Goal: Task Accomplishment & Management: Use online tool/utility

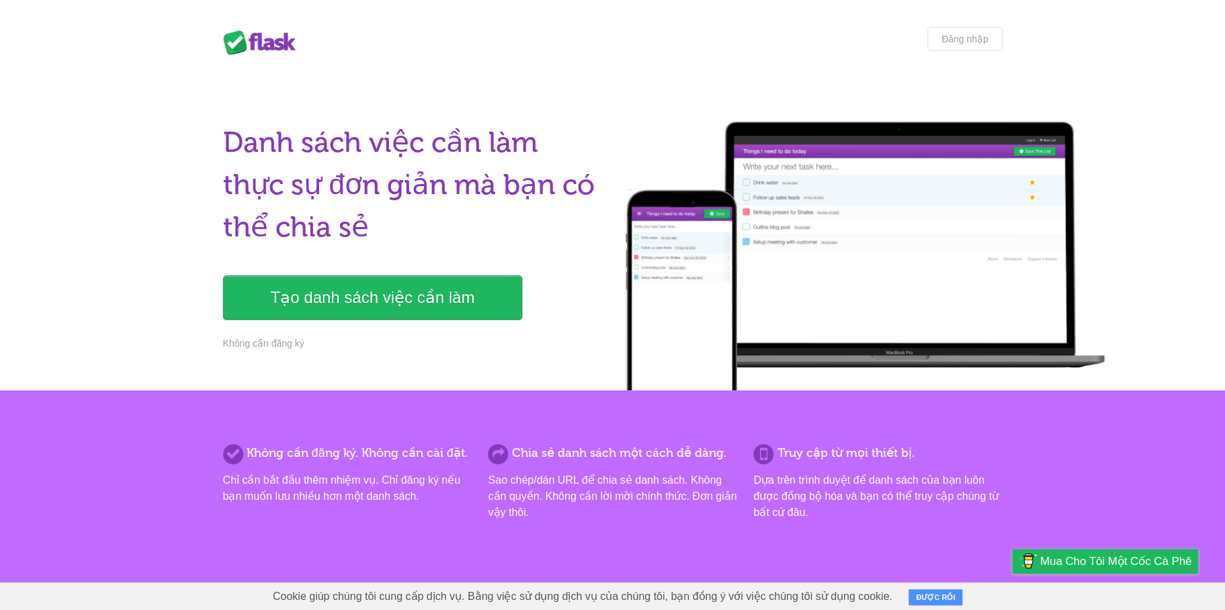
click at [985, 25] on body "Danh sách bình Đăng nhập Danh sách việc cần làm thực sự đơn giản mà bạn có thể …" at bounding box center [612, 562] width 1225 height 1125
click at [972, 35] on font "Đăng nhập" at bounding box center [965, 39] width 47 height 11
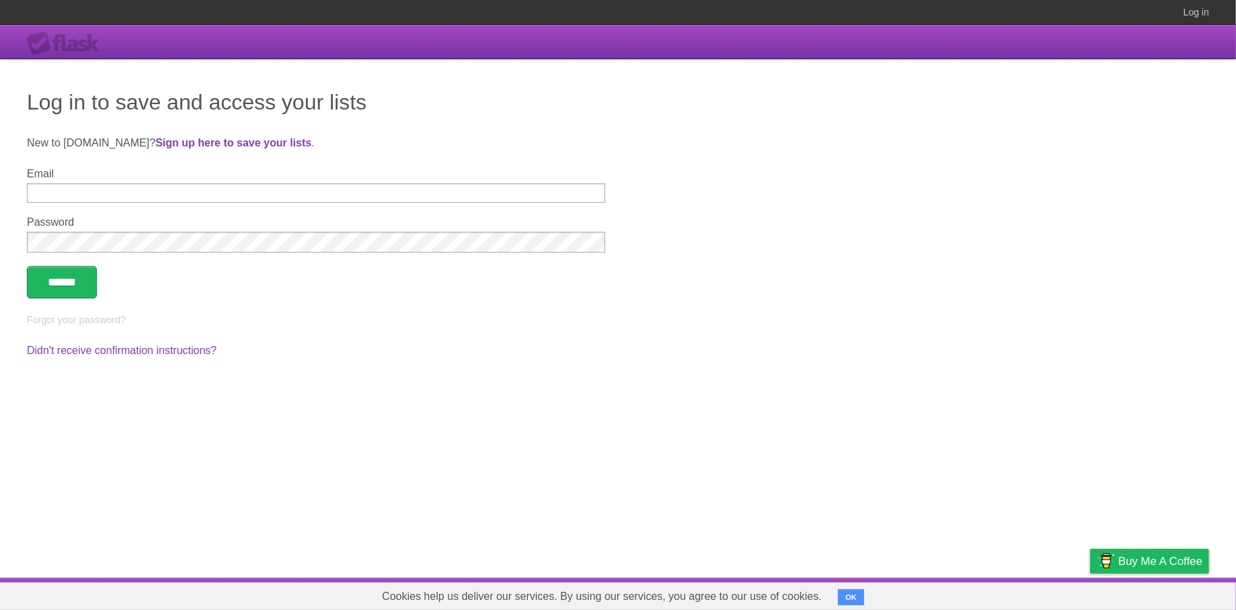
click at [154, 195] on input "Email" at bounding box center [316, 193] width 578 height 19
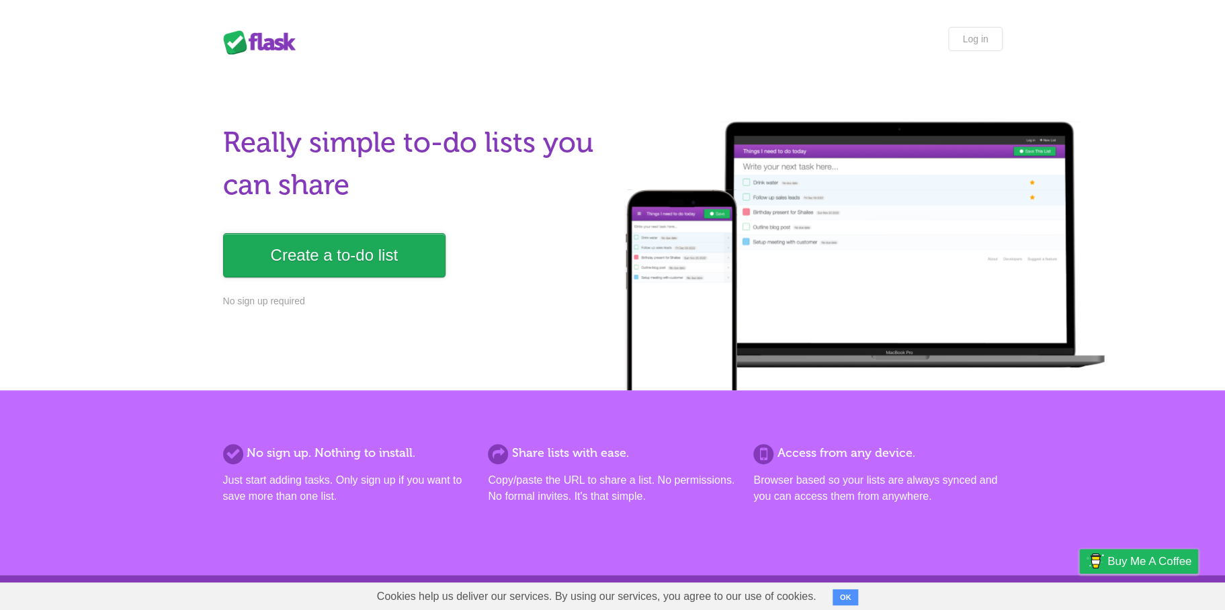
click at [325, 262] on link "Create a to-do list" at bounding box center [334, 255] width 223 height 44
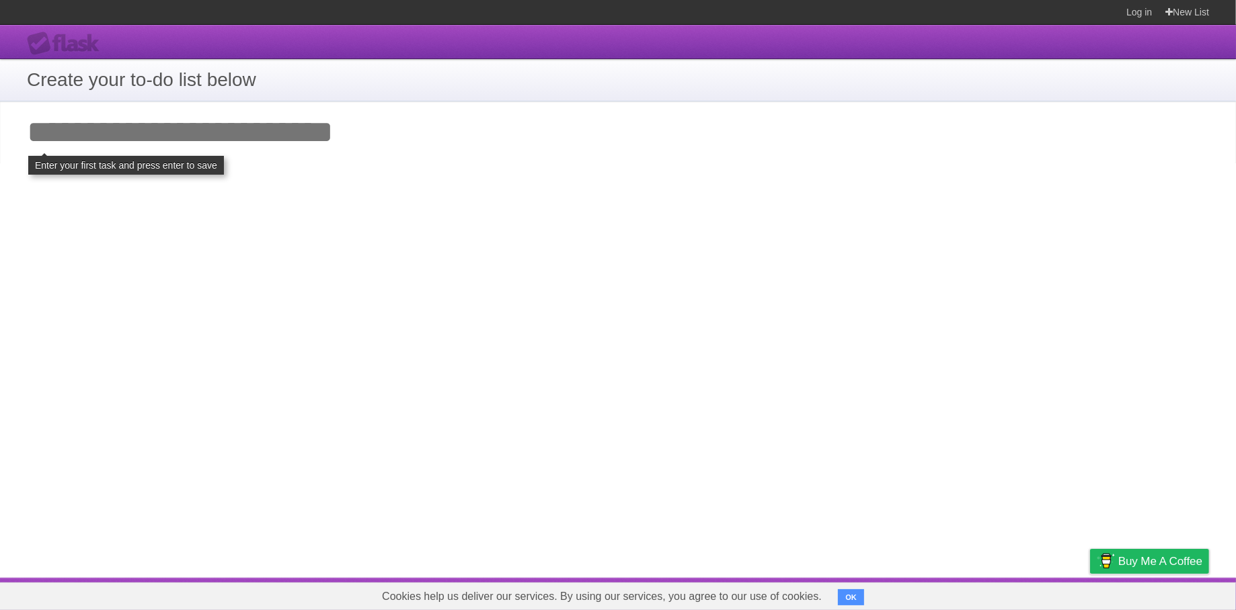
click at [106, 138] on input "Add your first task" at bounding box center [618, 133] width 1236 height 62
